Goal: Task Accomplishment & Management: Manage account settings

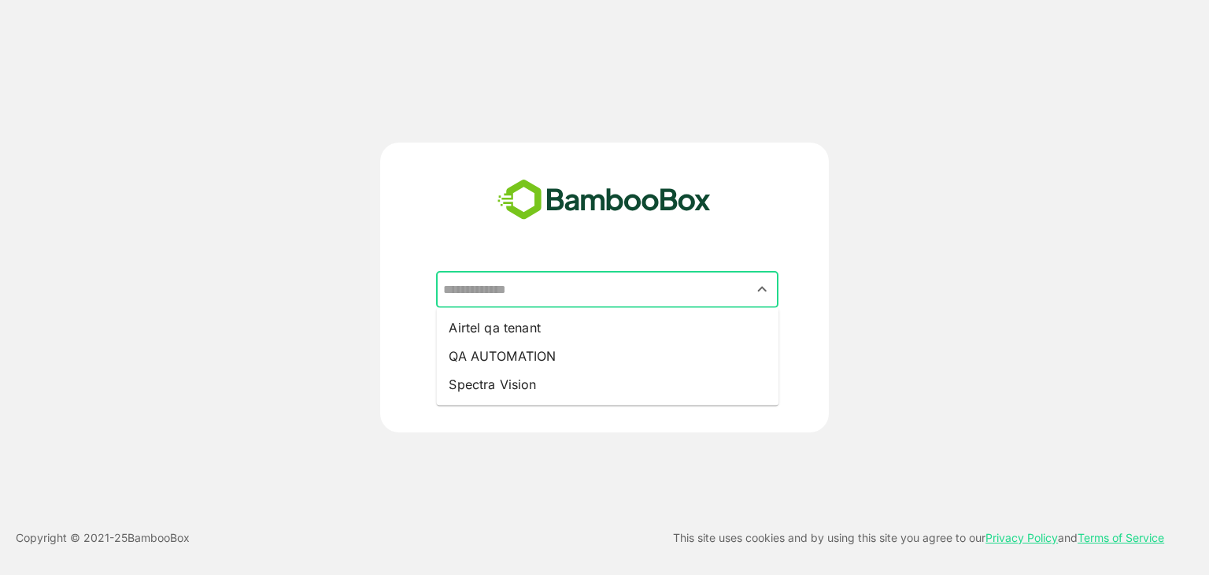
click at [541, 295] on input "text" at bounding box center [607, 290] width 336 height 30
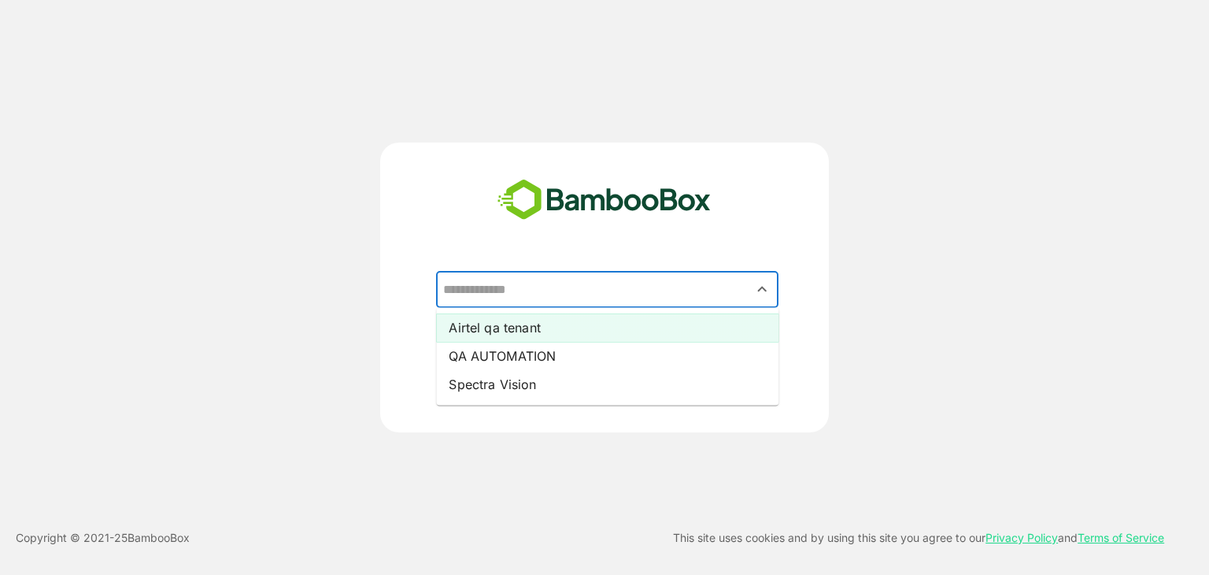
click at [543, 331] on li "Airtel qa tenant" at bounding box center [607, 327] width 342 height 28
type input "**********"
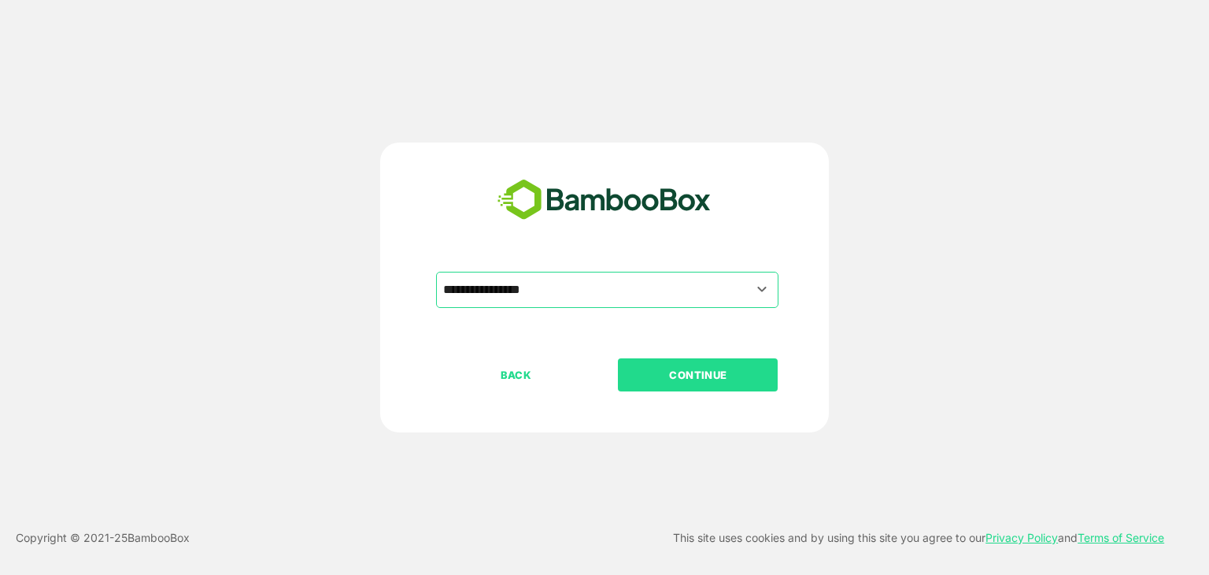
click at [645, 372] on p "CONTINUE" at bounding box center [697, 374] width 157 height 17
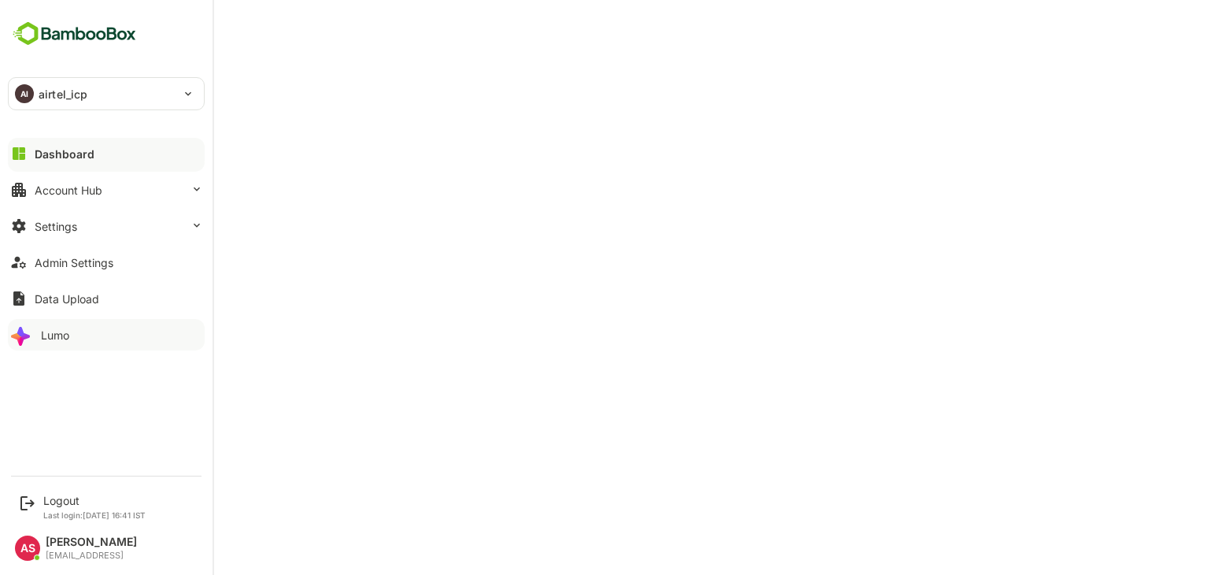
click at [67, 331] on div "Lumo" at bounding box center [55, 334] width 28 height 13
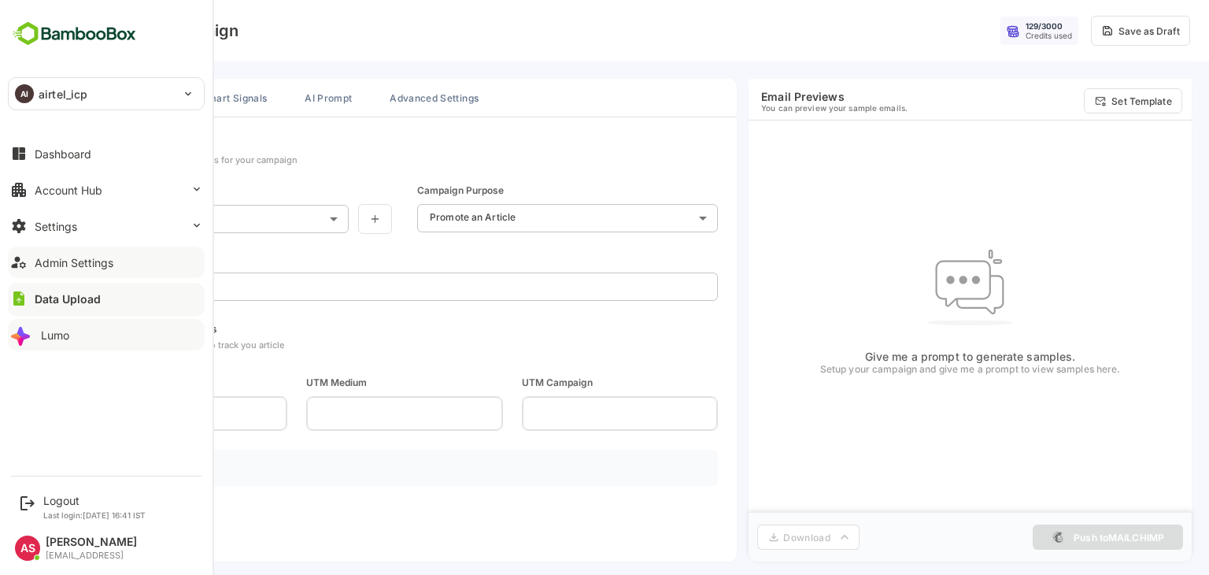
click at [107, 260] on div "Admin Settings" at bounding box center [74, 262] width 79 height 13
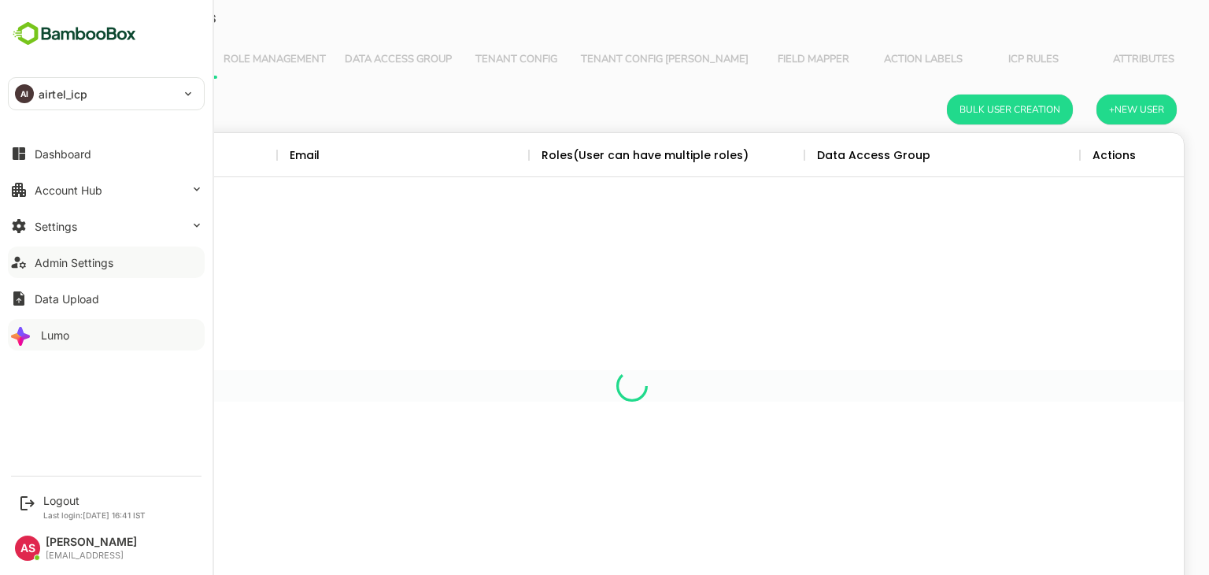
scroll to position [449, 1080]
click at [54, 254] on button "Admin Settings" at bounding box center [106, 261] width 197 height 31
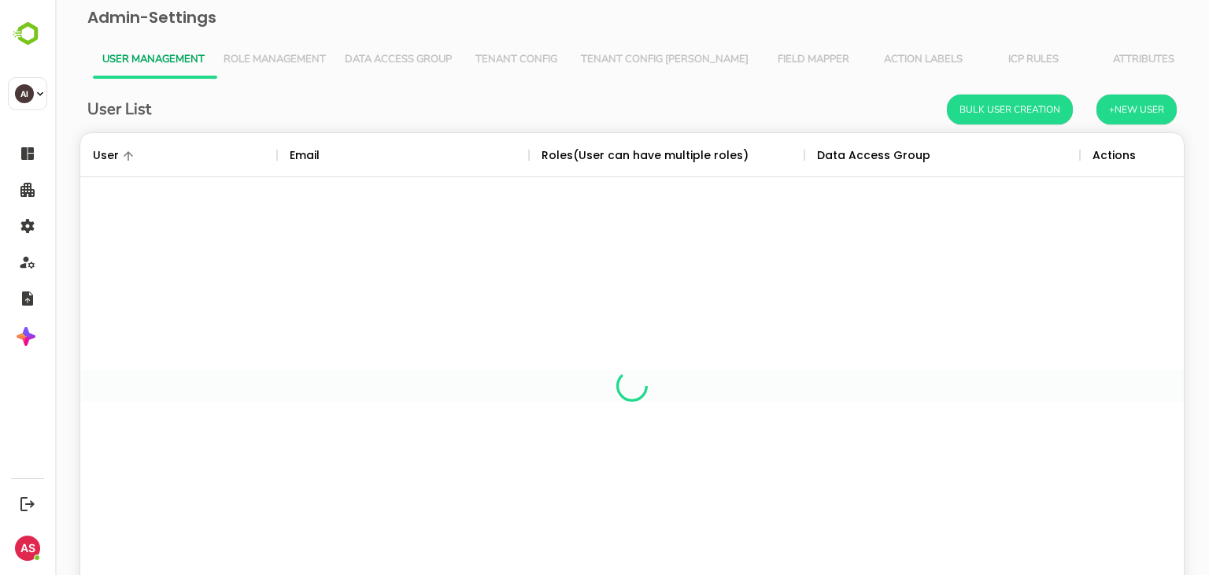
scroll to position [449, 1080]
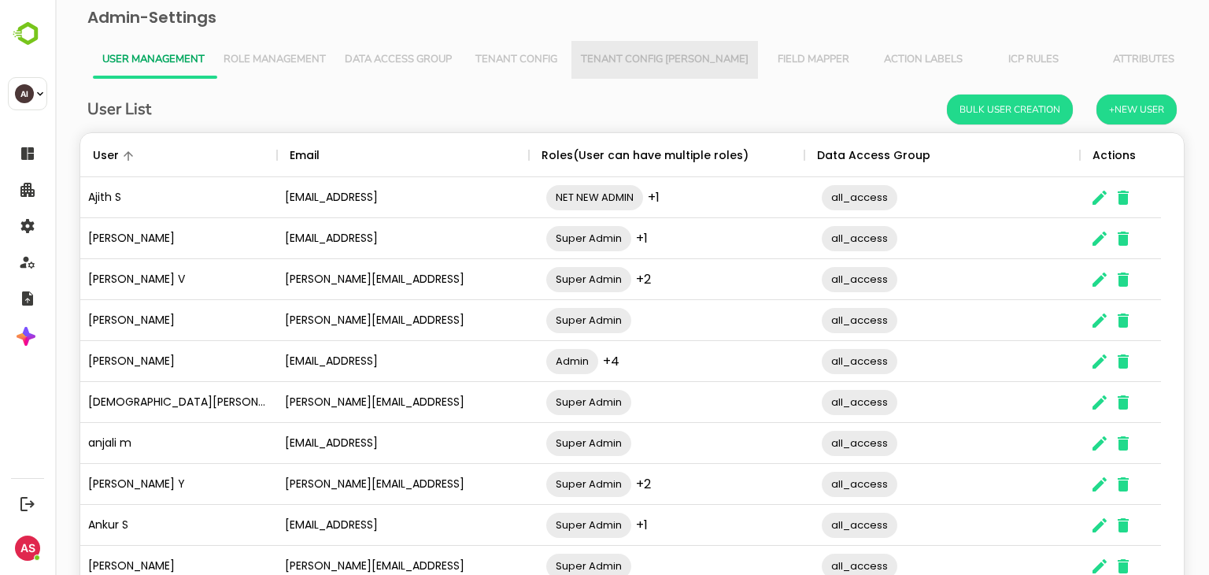
click at [679, 54] on span "Tenant Config [PERSON_NAME]" at bounding box center [665, 60] width 168 height 13
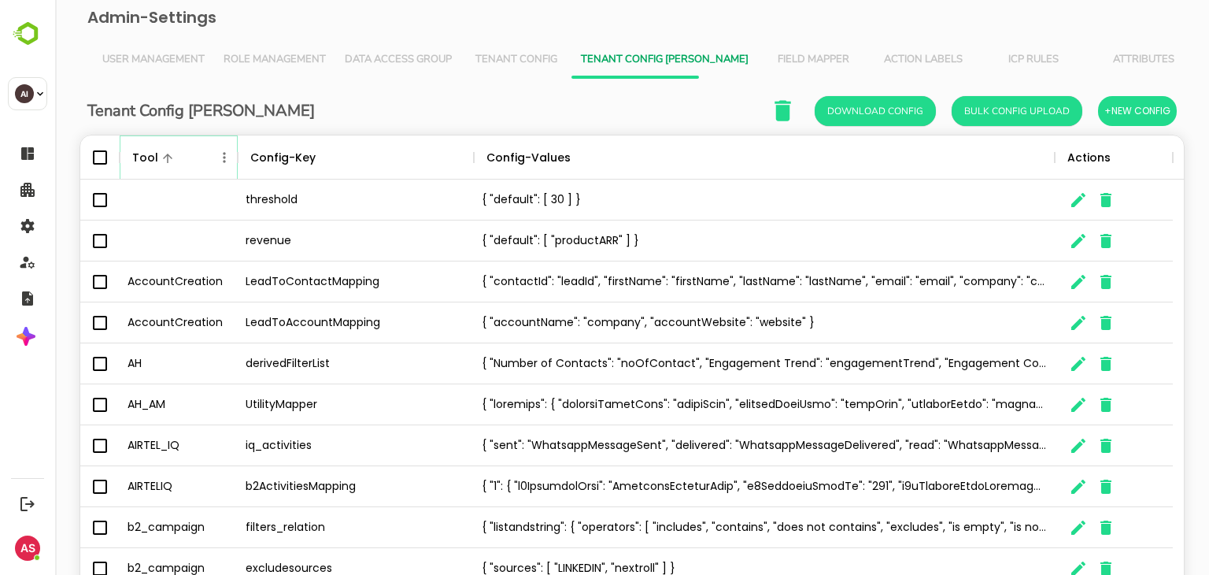
click at [220, 156] on icon "Menu" at bounding box center [224, 158] width 16 height 16
click at [176, 259] on li "Filter" at bounding box center [180, 272] width 109 height 28
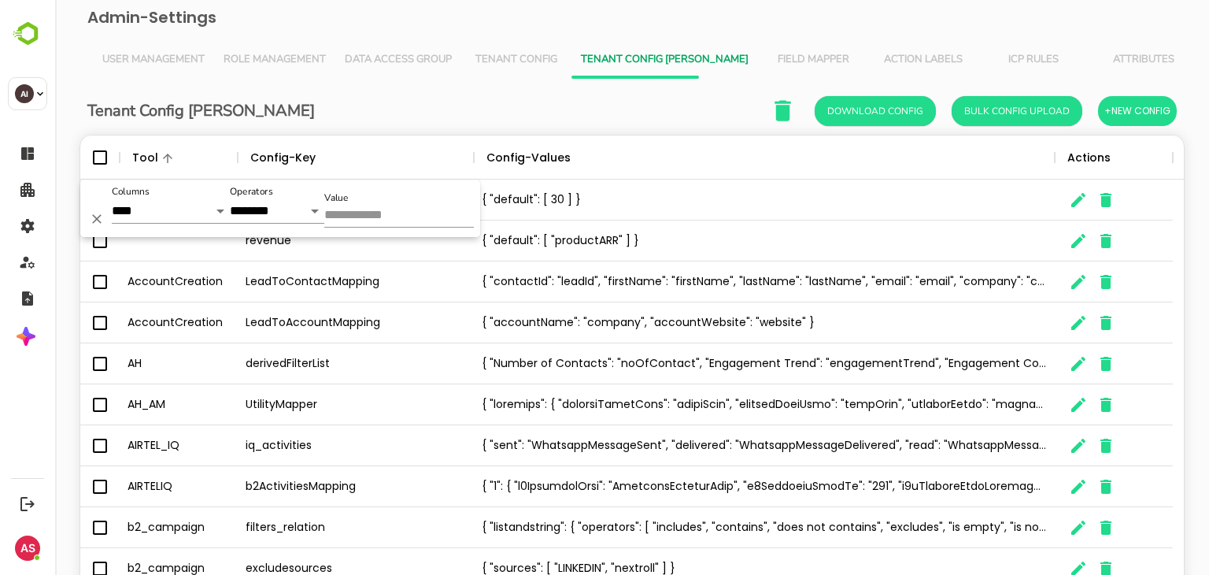
click at [401, 215] on input "Value" at bounding box center [399, 216] width 150 height 23
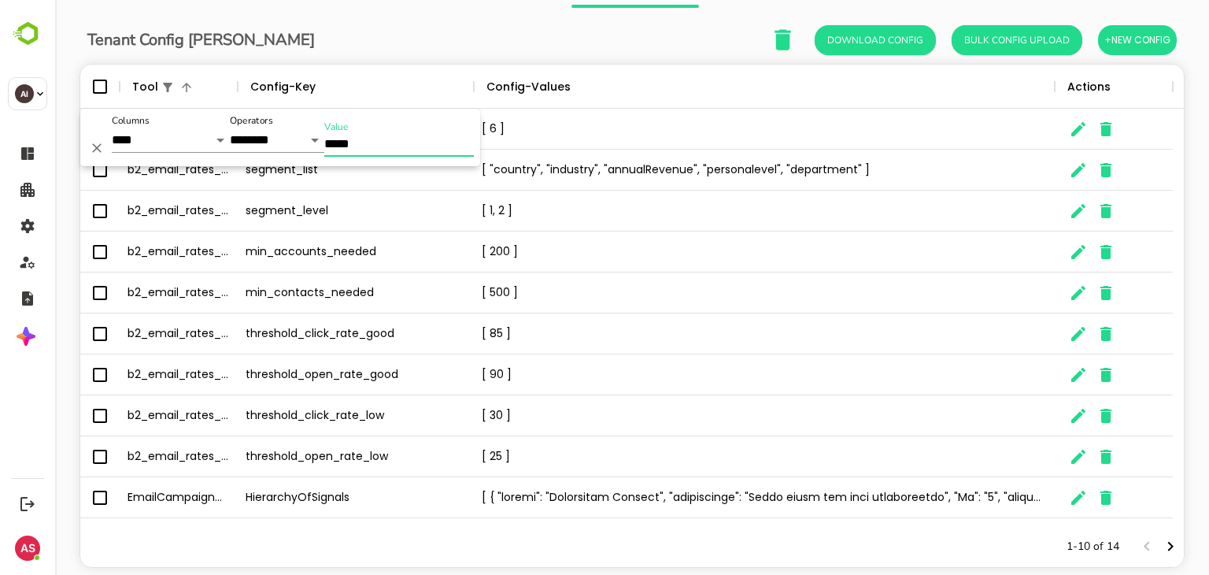
scroll to position [76, 0]
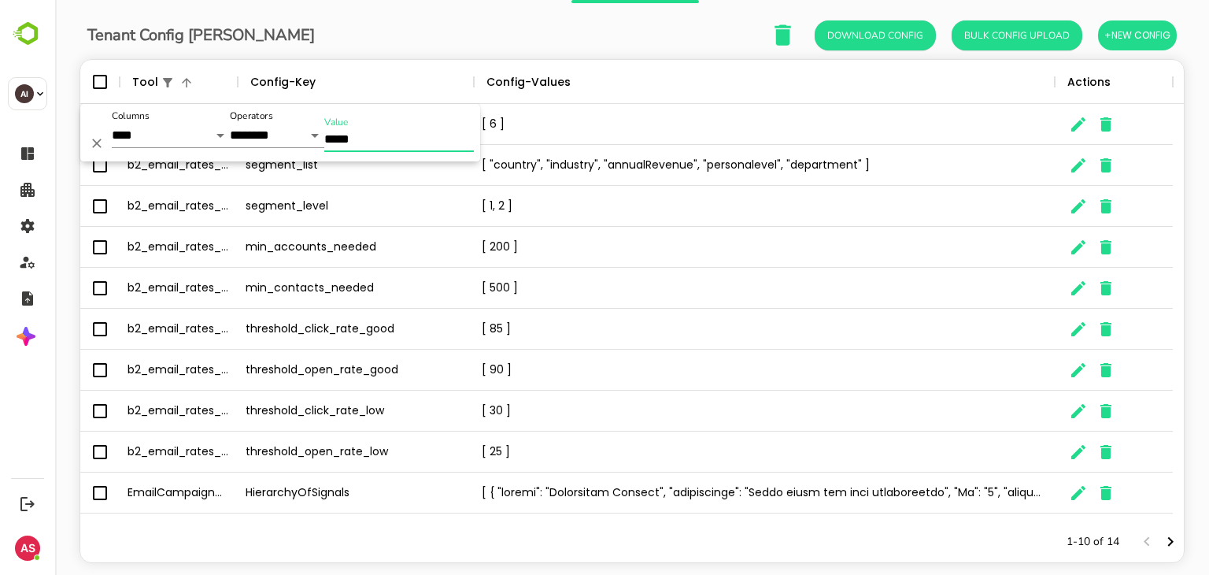
type input "*****"
click at [351, 493] on div "HierarchyOfSignals" at bounding box center [356, 492] width 236 height 41
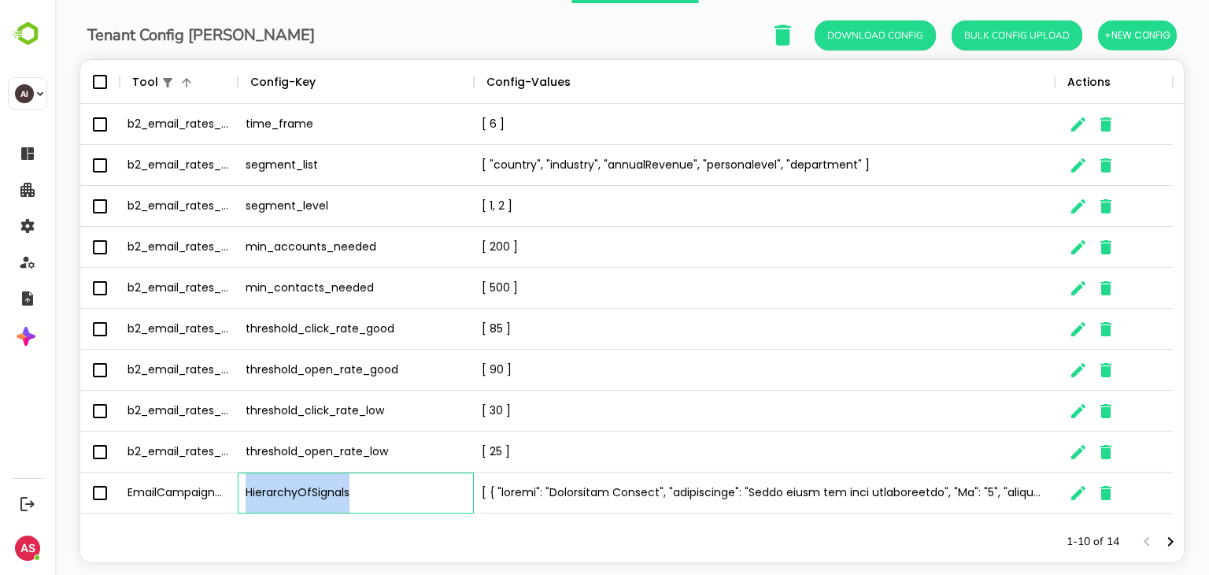
drag, startPoint x: 356, startPoint y: 489, endPoint x: 235, endPoint y: 490, distance: 120.4
click at [235, 490] on div "EmailCampaignGeneration HierarchyOfSignals" at bounding box center [626, 492] width 1092 height 41
copy div "neration HierarchyOfSignals"
click at [1084, 489] on icon "The User Data" at bounding box center [1078, 492] width 19 height 19
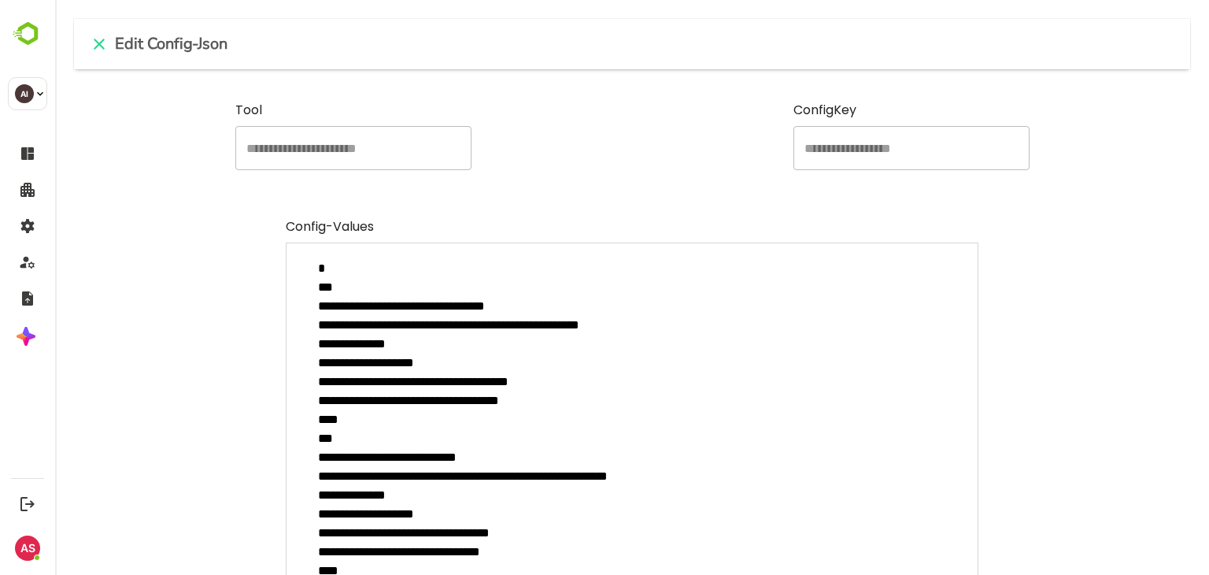
click at [183, 135] on div "**********" at bounding box center [632, 135] width 1116 height 69
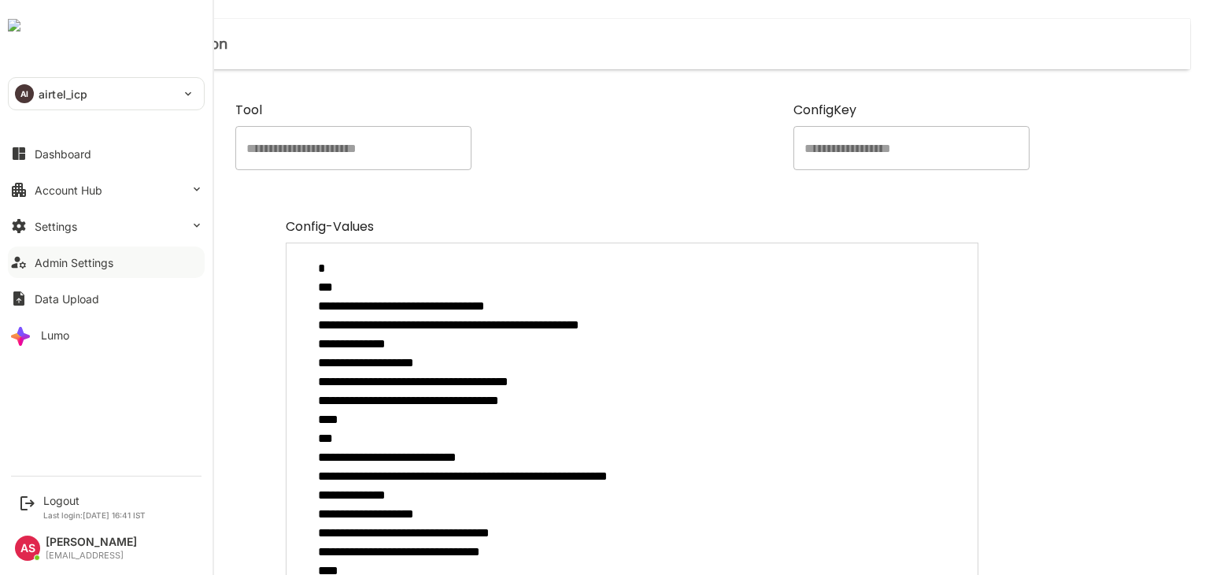
click at [89, 266] on div "Admin Settings" at bounding box center [74, 262] width 79 height 13
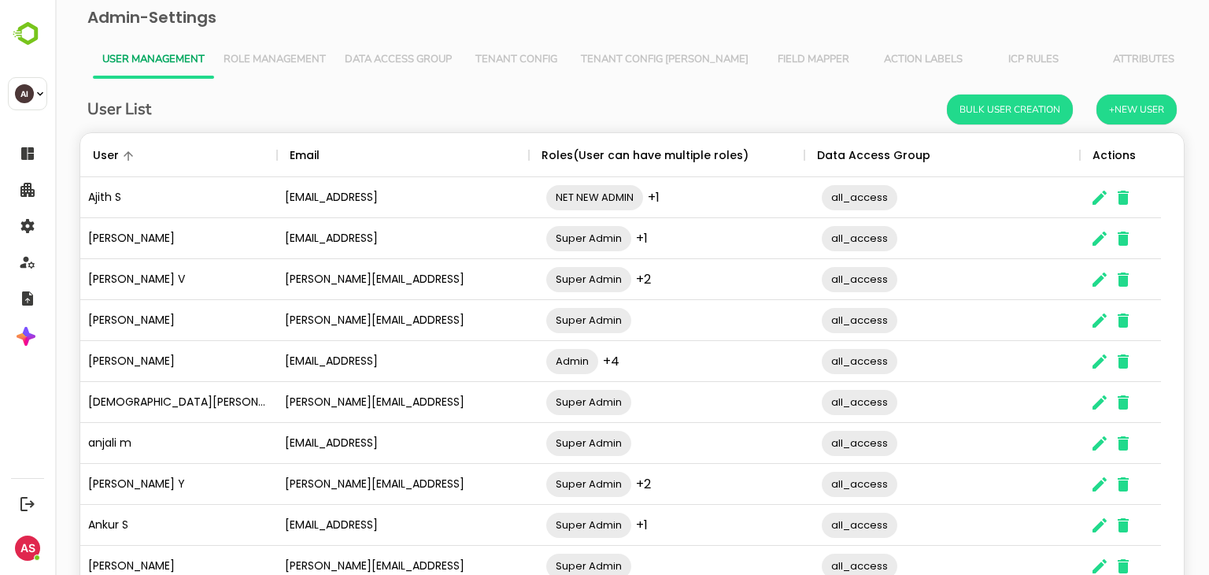
scroll to position [449, 1080]
click at [290, 48] on button "Role Management" at bounding box center [274, 60] width 121 height 38
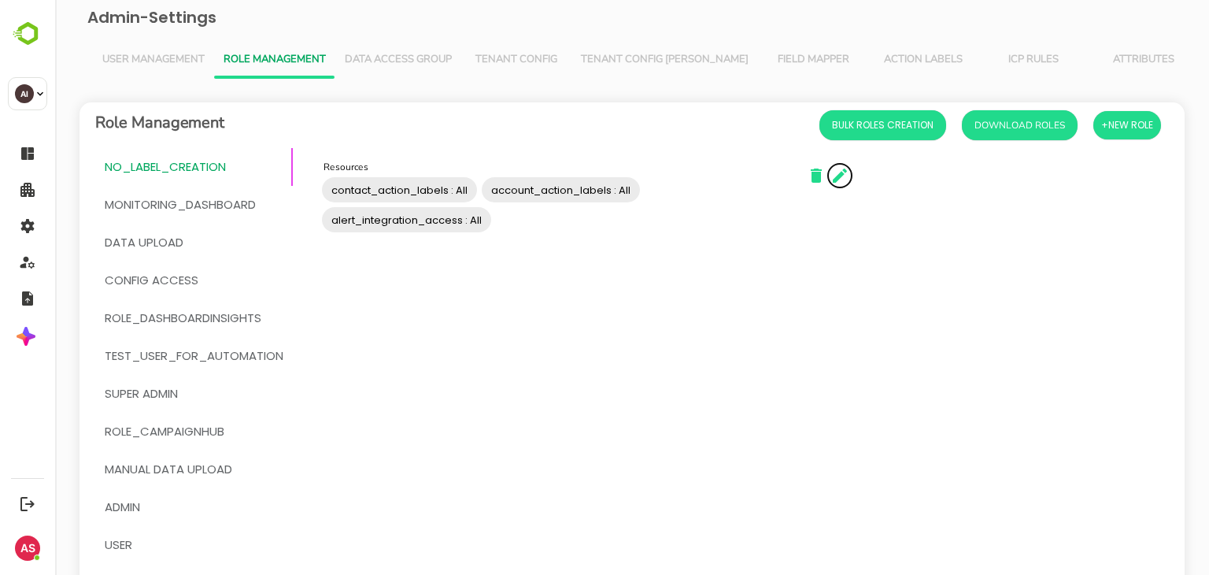
click at [839, 168] on icon "button" at bounding box center [839, 175] width 19 height 19
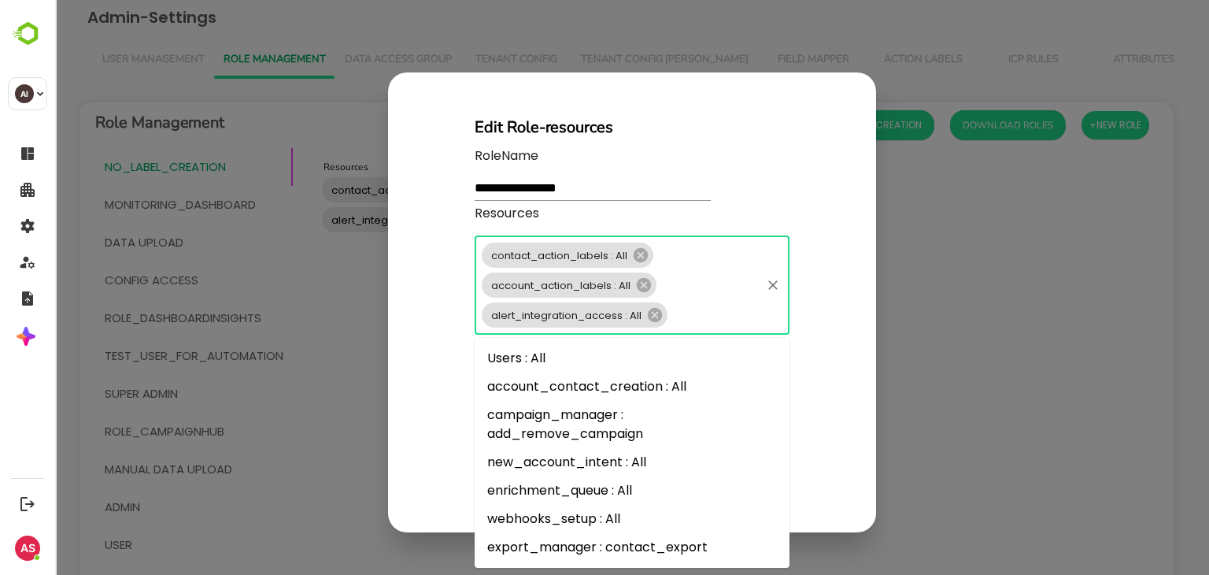
click at [693, 323] on input "Resources" at bounding box center [714, 315] width 89 height 22
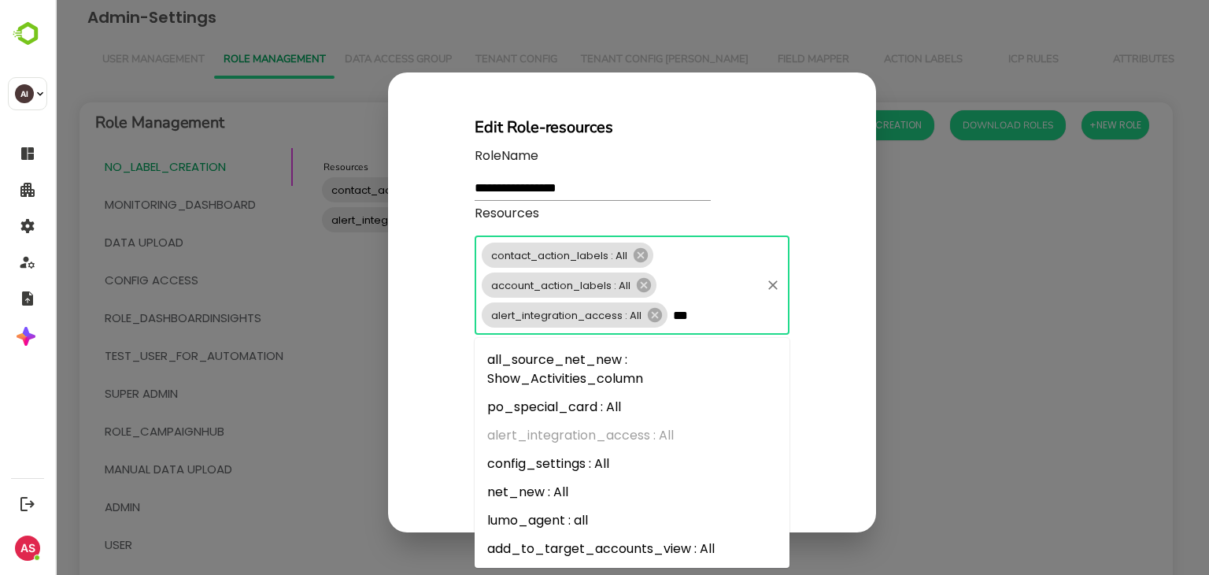
scroll to position [1870, 0]
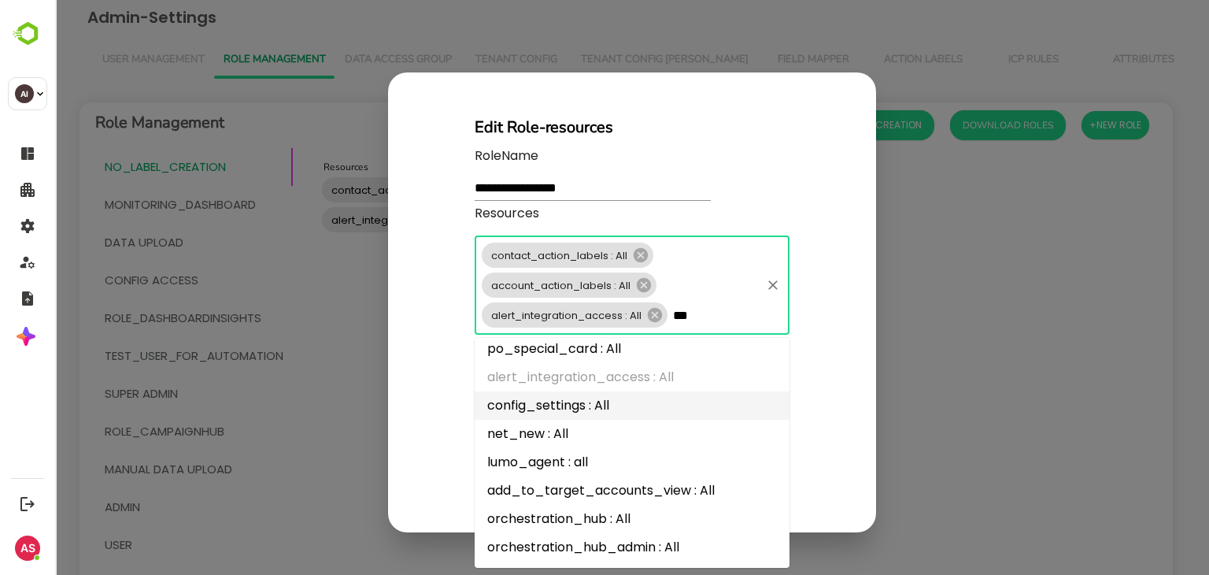
type input "***"
